Goal: Obtain resource: Download file/media

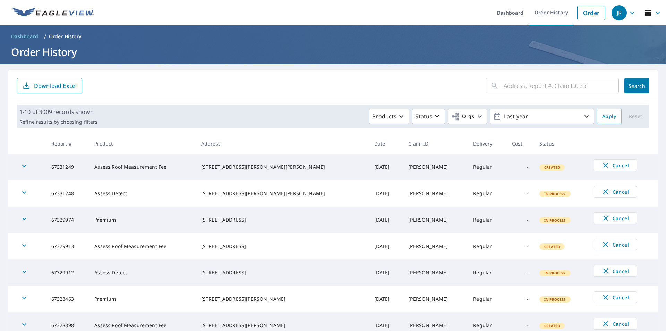
click at [644, 18] on span "button" at bounding box center [653, 13] width 19 height 17
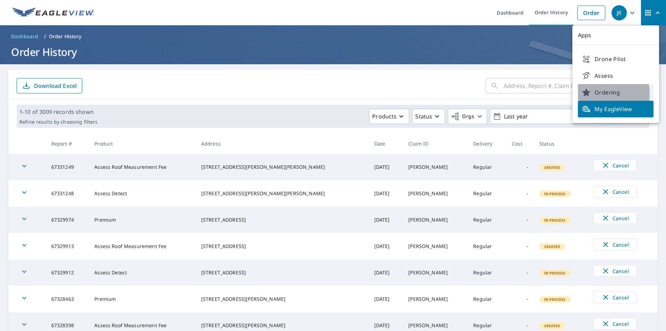
click at [595, 94] on span "Ordering" at bounding box center [615, 92] width 67 height 8
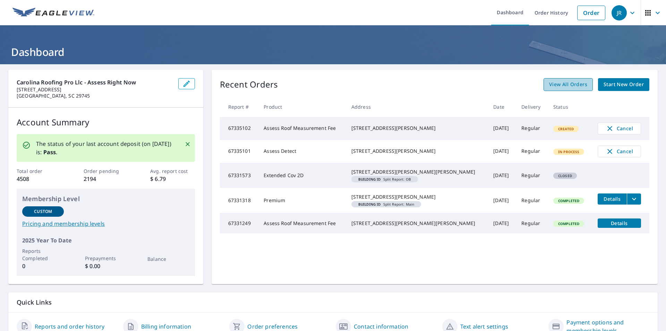
click at [568, 85] on span "View All Orders" at bounding box center [568, 84] width 38 height 9
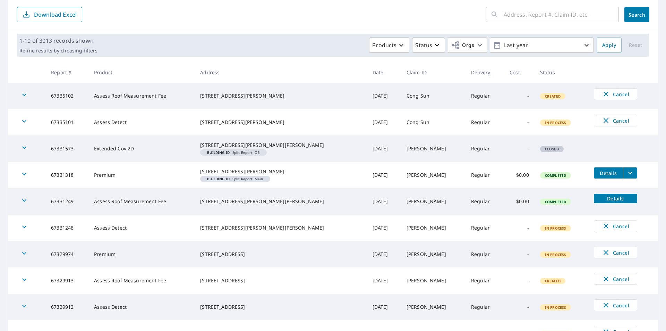
scroll to position [140, 0]
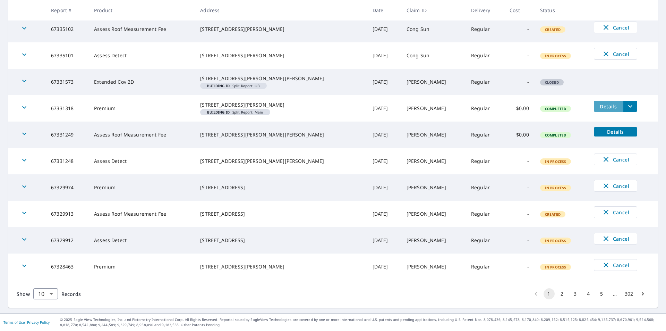
click at [598, 110] on span "Details" at bounding box center [608, 106] width 21 height 7
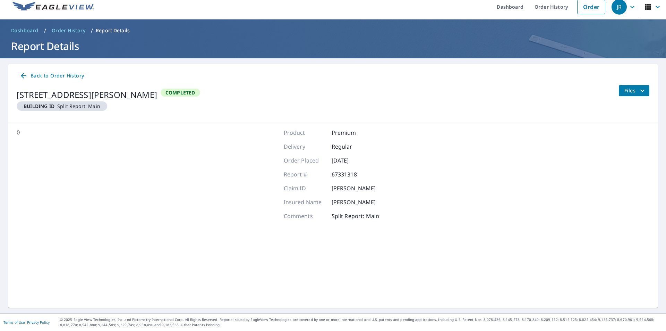
scroll to position [6, 0]
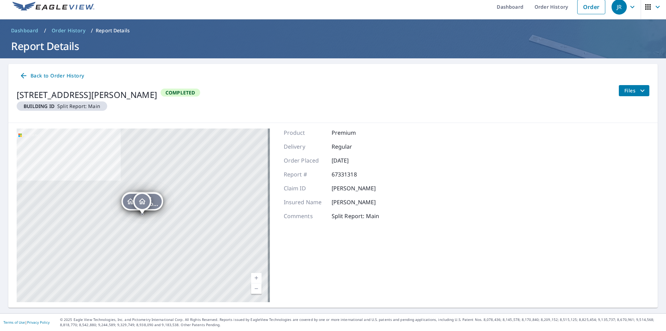
click at [624, 90] on span "Files" at bounding box center [635, 90] width 22 height 8
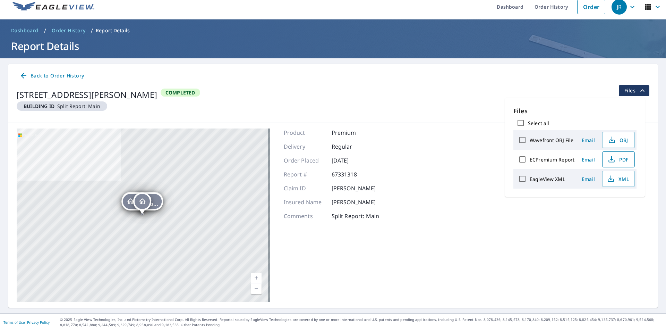
click at [608, 160] on icon "button" at bounding box center [611, 159] width 8 height 8
click at [608, 178] on icon "button" at bounding box center [611, 178] width 8 height 8
click at [81, 73] on span "Back to Order History" at bounding box center [51, 75] width 65 height 9
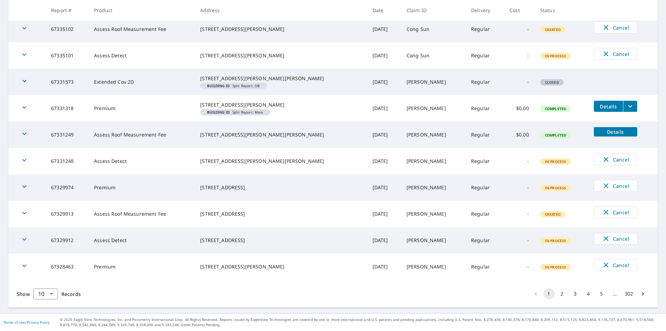
scroll to position [149, 0]
click at [558, 297] on button "2" at bounding box center [562, 293] width 11 height 11
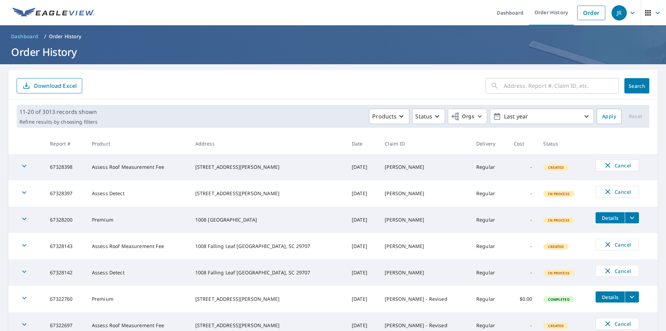
click at [600, 219] on span "Details" at bounding box center [610, 217] width 21 height 7
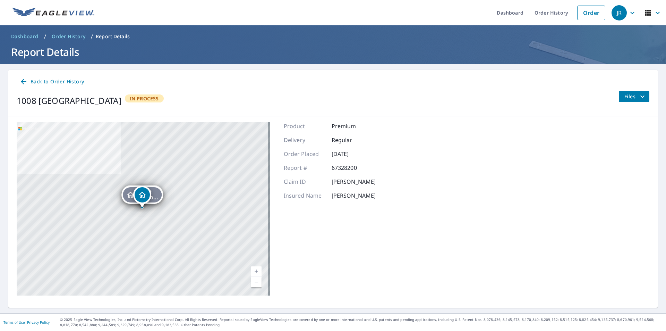
click at [624, 94] on span "Files" at bounding box center [635, 96] width 22 height 8
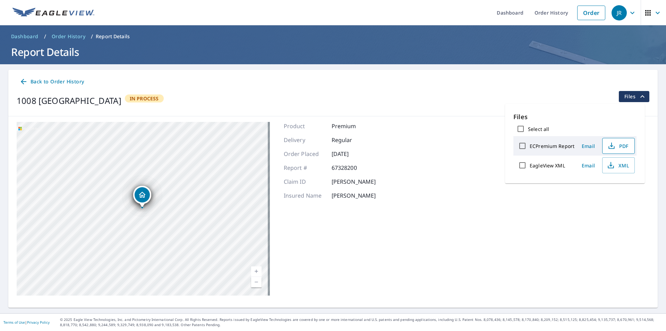
click at [612, 148] on icon "button" at bounding box center [611, 146] width 8 height 8
click at [608, 163] on icon "button" at bounding box center [611, 165] width 8 height 8
click at [40, 79] on span "Back to Order History" at bounding box center [51, 81] width 65 height 9
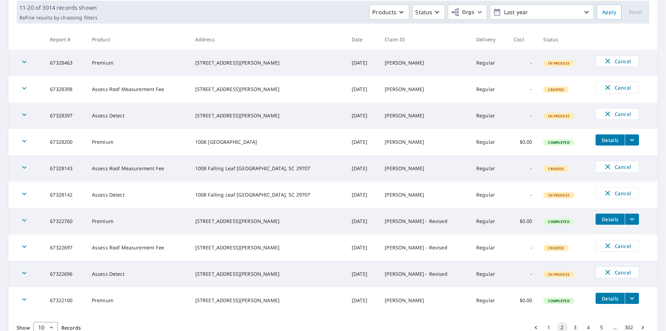
scroll to position [138, 0]
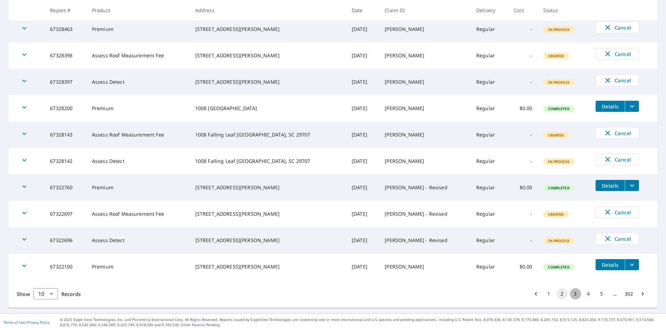
click at [570, 293] on button "3" at bounding box center [575, 293] width 11 height 11
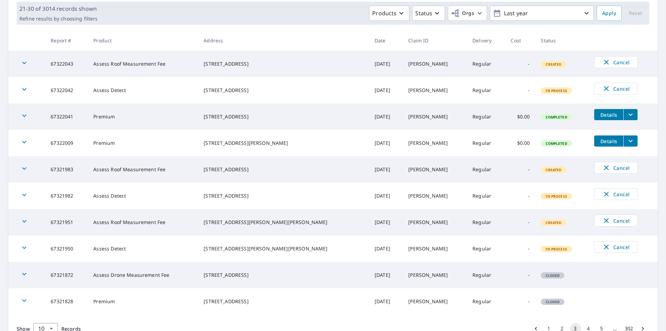
scroll to position [138, 0]
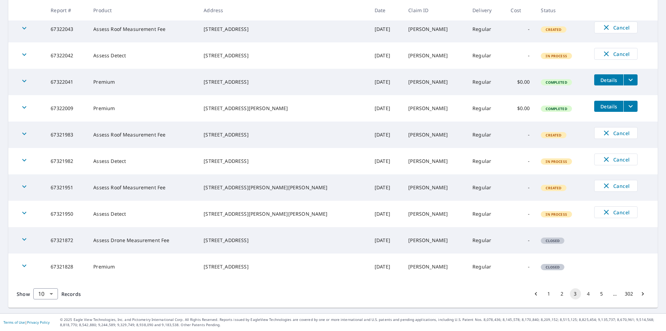
click at [557, 292] on button "2" at bounding box center [562, 293] width 11 height 11
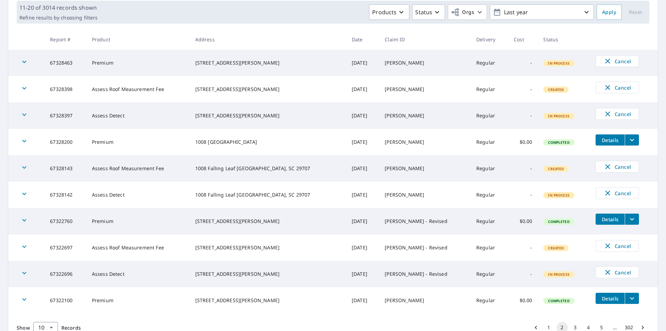
scroll to position [138, 0]
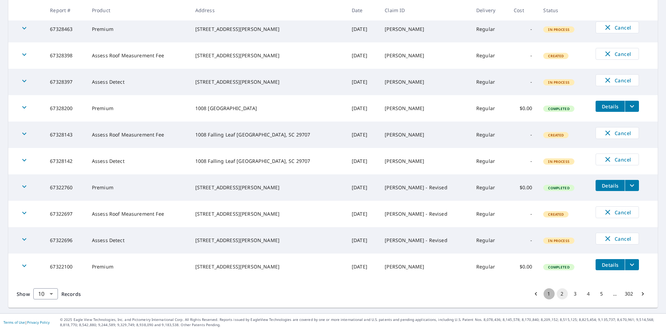
click at [545, 293] on button "1" at bounding box center [549, 293] width 11 height 11
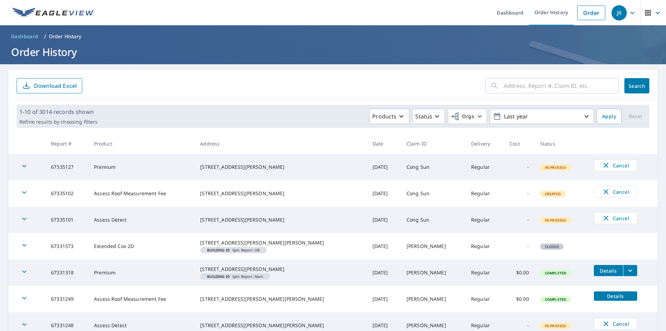
click at [645, 13] on icon "button" at bounding box center [648, 13] width 6 height 6
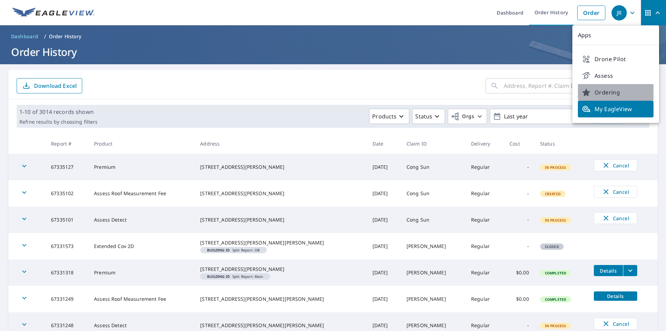
click at [622, 96] on span "Ordering" at bounding box center [615, 92] width 67 height 8
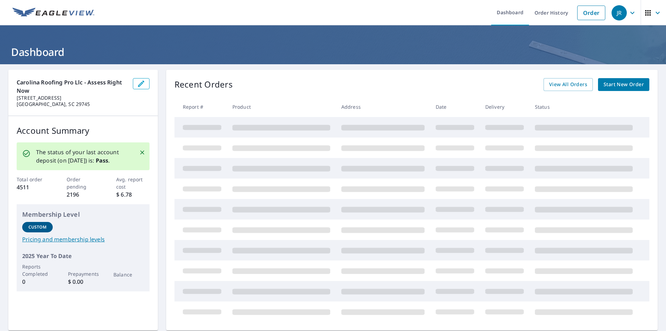
click at [551, 82] on span "View All Orders" at bounding box center [568, 84] width 38 height 9
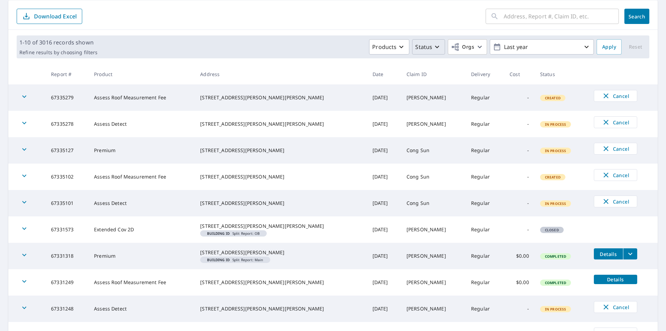
scroll to position [35, 0]
